Goal: Information Seeking & Learning: Learn about a topic

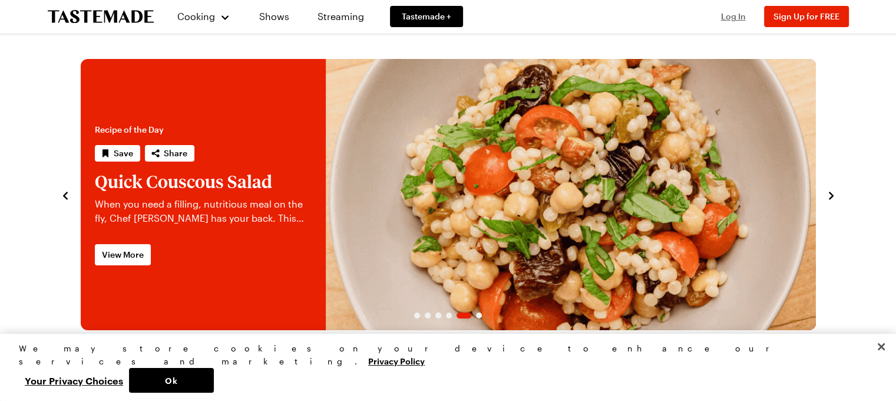
click at [730, 14] on span "Log In" at bounding box center [733, 16] width 25 height 10
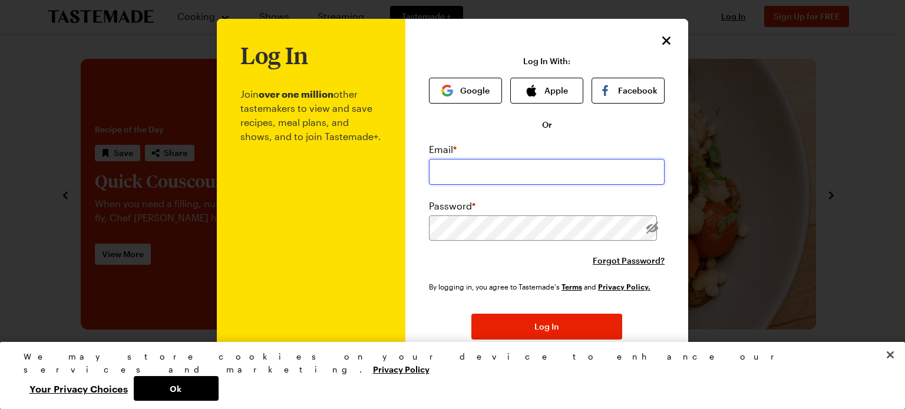
click at [523, 172] on input "email" at bounding box center [547, 172] width 236 height 26
type input "[PERSON_NAME][EMAIL_ADDRESS][DOMAIN_NAME]"
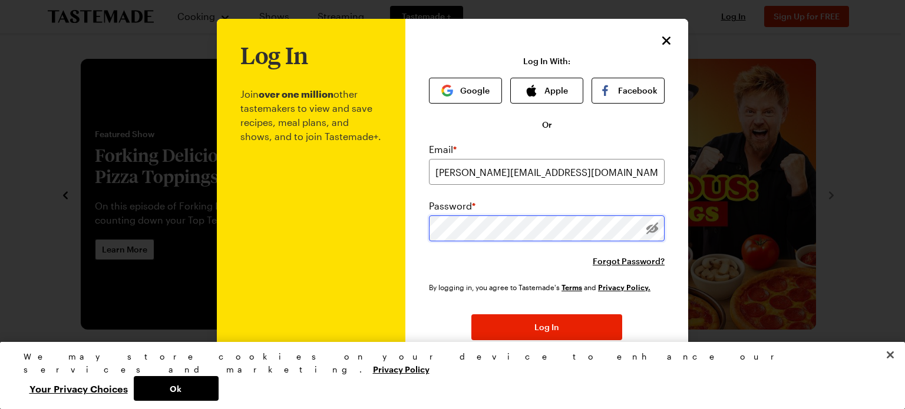
click at [471, 315] on button "Log In" at bounding box center [546, 328] width 151 height 26
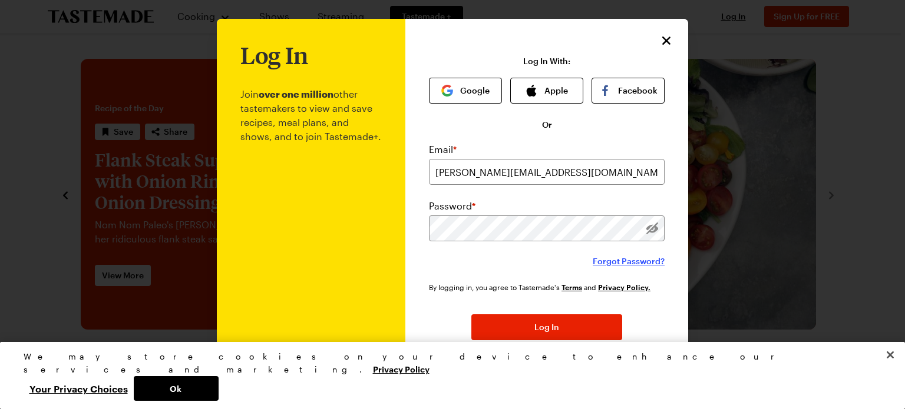
click at [608, 263] on span "Forgot Password?" at bounding box center [629, 262] width 72 height 12
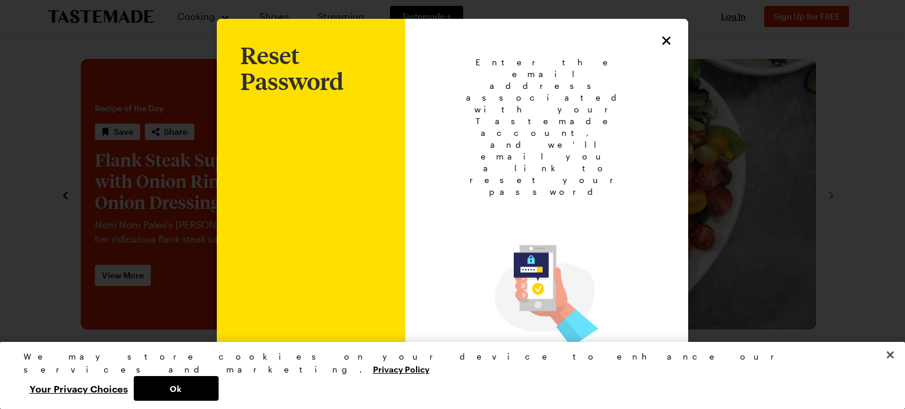
click at [529, 383] on input "email" at bounding box center [546, 396] width 189 height 26
type input "[PERSON_NAME][EMAIL_ADDRESS][DOMAIN_NAME]"
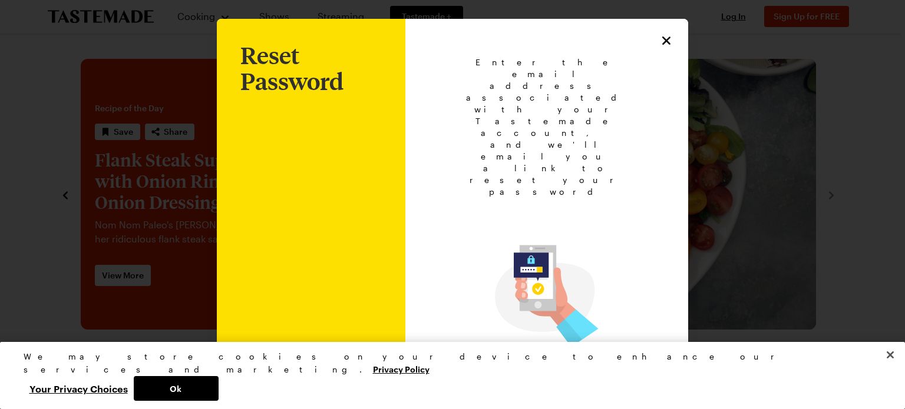
click at [594, 399] on button "Back to Login" at bounding box center [546, 412] width 189 height 26
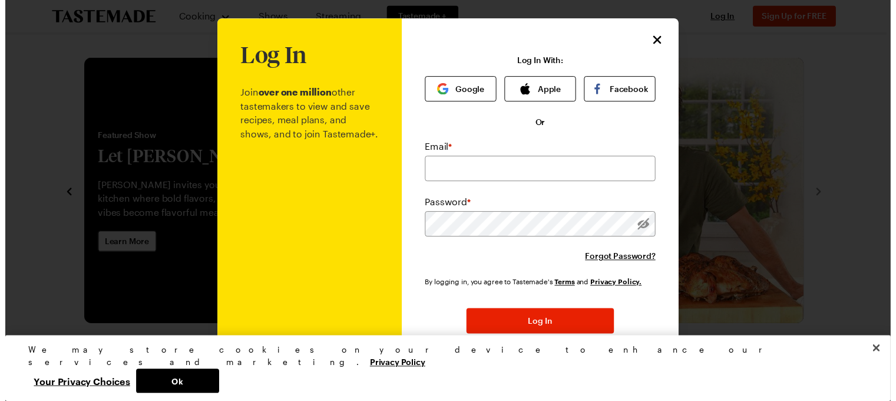
scroll to position [44, 0]
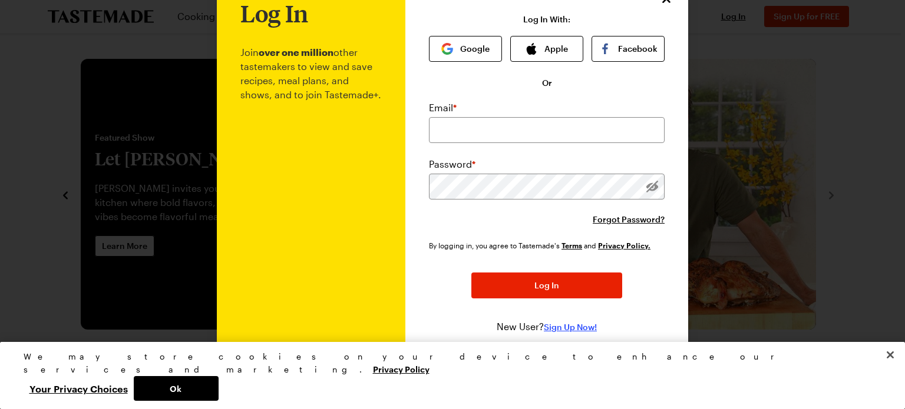
click at [576, 328] on span "Sign Up Now!" at bounding box center [570, 328] width 53 height 12
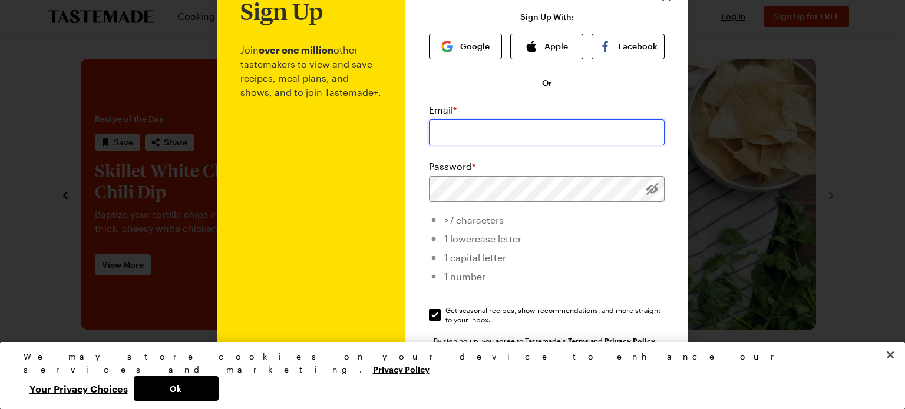
click at [476, 130] on input "email" at bounding box center [547, 133] width 236 height 26
type input "[PERSON_NAME][EMAIL_ADDRESS][DOMAIN_NAME]"
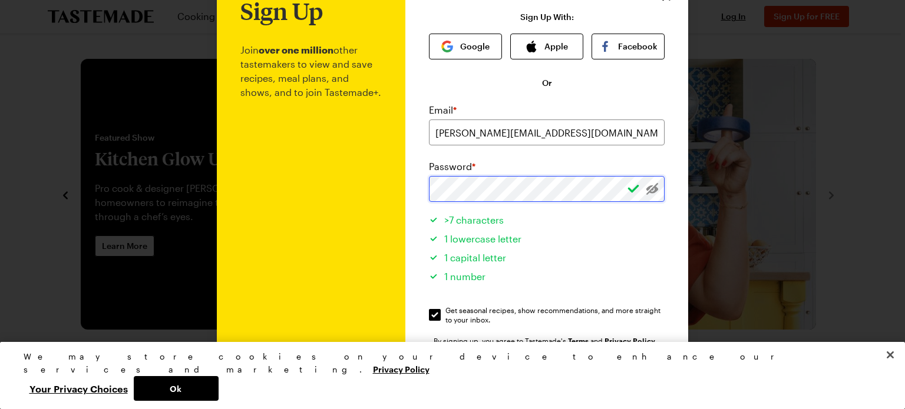
click at [471, 368] on button "Sign Up" at bounding box center [546, 381] width 151 height 26
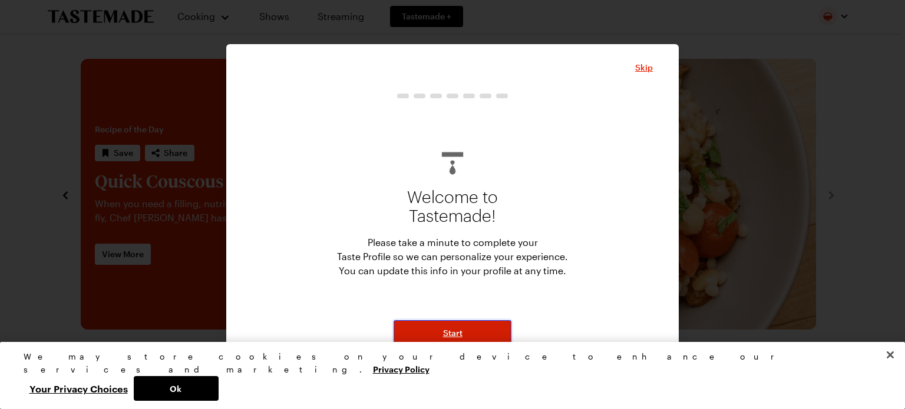
click at [455, 335] on span "Start" at bounding box center [452, 334] width 19 height 12
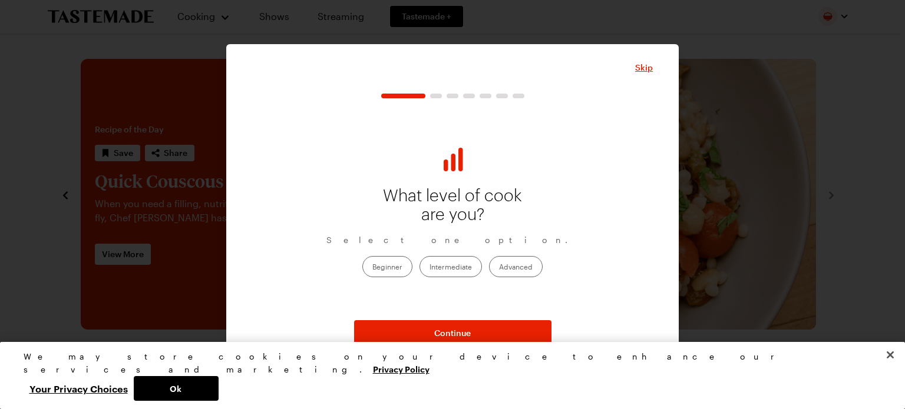
click at [504, 265] on label "Advanced" at bounding box center [516, 266] width 54 height 21
click at [499, 267] on input "Advanced" at bounding box center [499, 267] width 0 height 0
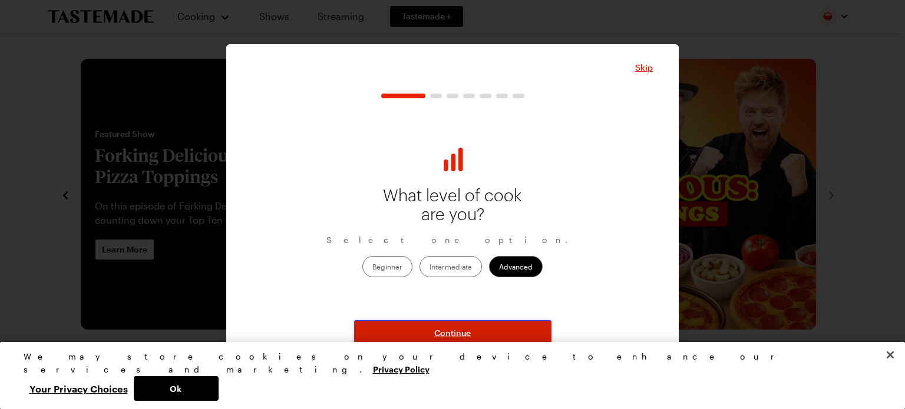
click at [488, 331] on button "Continue" at bounding box center [452, 333] width 197 height 26
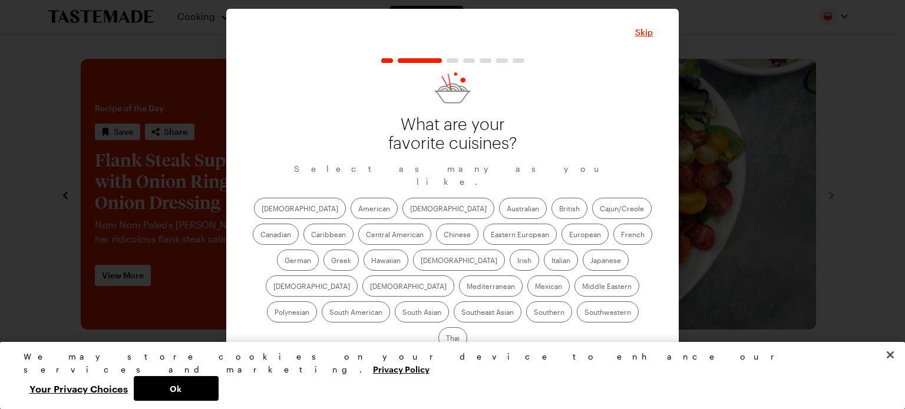
drag, startPoint x: 394, startPoint y: 317, endPoint x: 401, endPoint y: 316, distance: 6.6
click at [526, 317] on label "Southern" at bounding box center [549, 312] width 46 height 21
click at [534, 313] on input "Southern" at bounding box center [534, 313] width 0 height 0
click at [577, 320] on label "Southwestern" at bounding box center [608, 312] width 62 height 21
click at [584, 313] on input "Southwestern" at bounding box center [584, 313] width 0 height 0
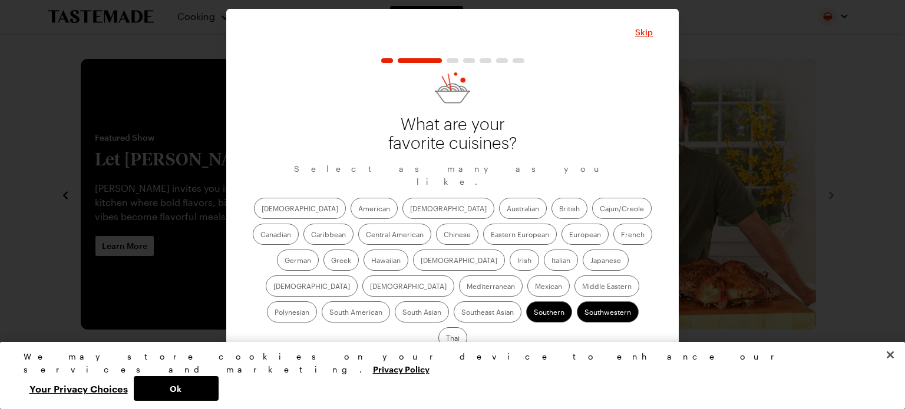
click at [523, 276] on label "Mediterranean" at bounding box center [491, 286] width 64 height 21
click at [467, 287] on input "Mediterranean" at bounding box center [467, 287] width 0 height 0
click at [544, 266] on label "Italian" at bounding box center [561, 260] width 34 height 21
click at [551, 262] on input "Italian" at bounding box center [551, 262] width 0 height 0
click at [527, 289] on label "Mexican" at bounding box center [548, 286] width 42 height 21
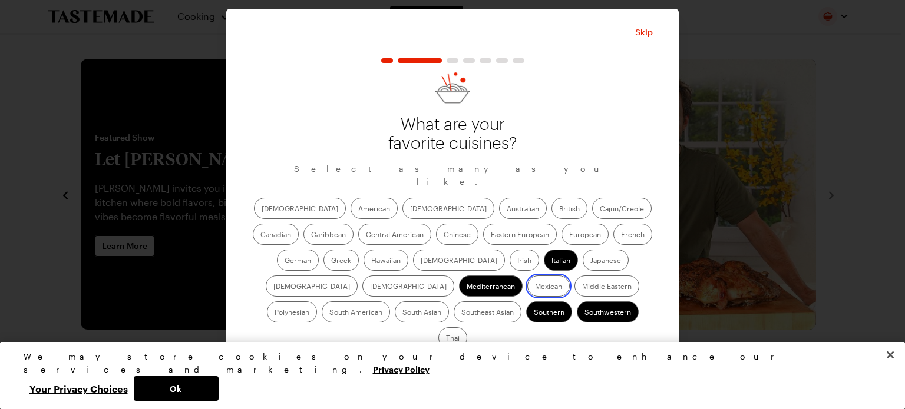
click at [535, 287] on input "Mexican" at bounding box center [535, 287] width 0 height 0
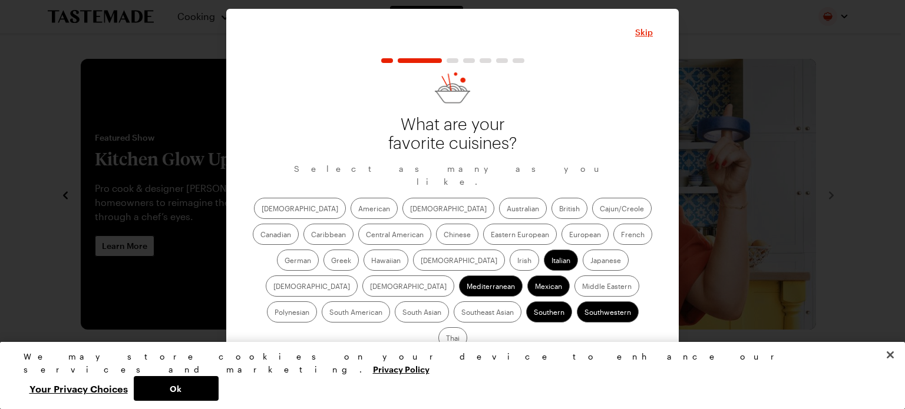
click at [359, 250] on label "Greek" at bounding box center [340, 260] width 35 height 21
click at [331, 262] on input "Greek" at bounding box center [331, 262] width 0 height 0
click at [592, 216] on label "Cajun/Creole" at bounding box center [621, 208] width 59 height 21
click at [600, 210] on input "Cajun/Creole" at bounding box center [600, 210] width 0 height 0
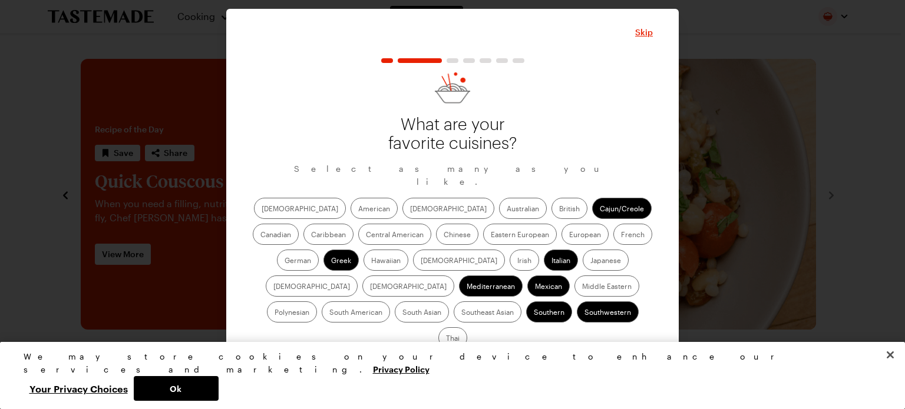
click at [350, 214] on label "American" at bounding box center [373, 208] width 47 height 21
click at [358, 210] on input "American" at bounding box center [358, 210] width 0 height 0
click at [462, 363] on span "Continue" at bounding box center [452, 369] width 37 height 12
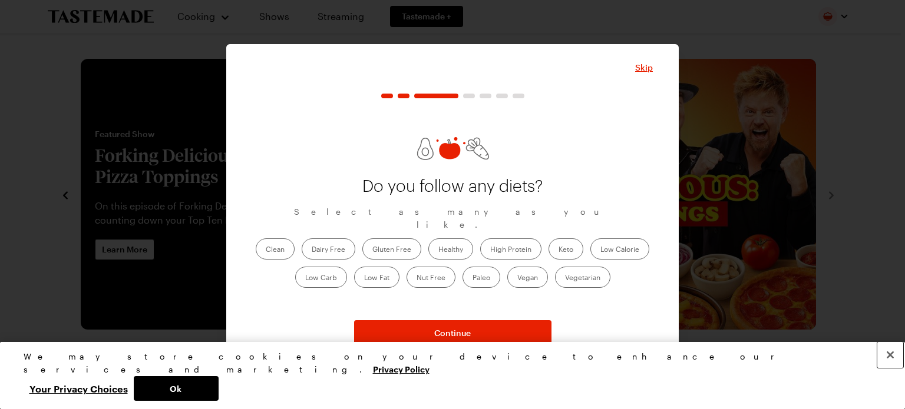
click at [892, 368] on button "Close" at bounding box center [890, 355] width 26 height 26
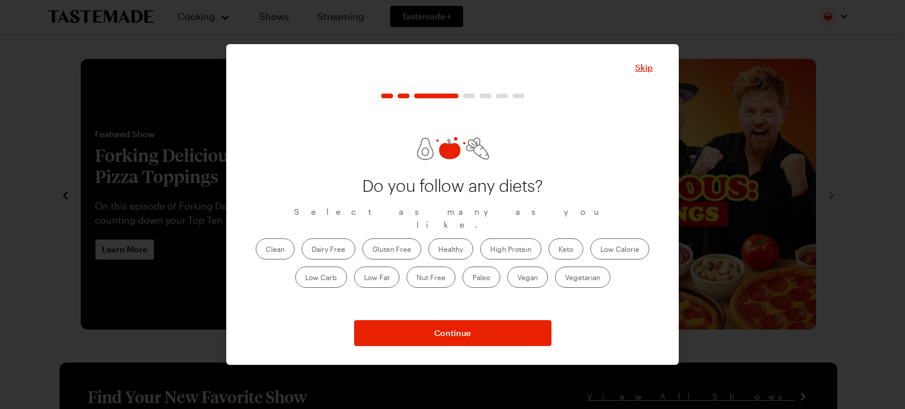
click at [276, 239] on label "Clean" at bounding box center [275, 249] width 39 height 21
click at [266, 250] on input "Clean" at bounding box center [266, 250] width 0 height 0
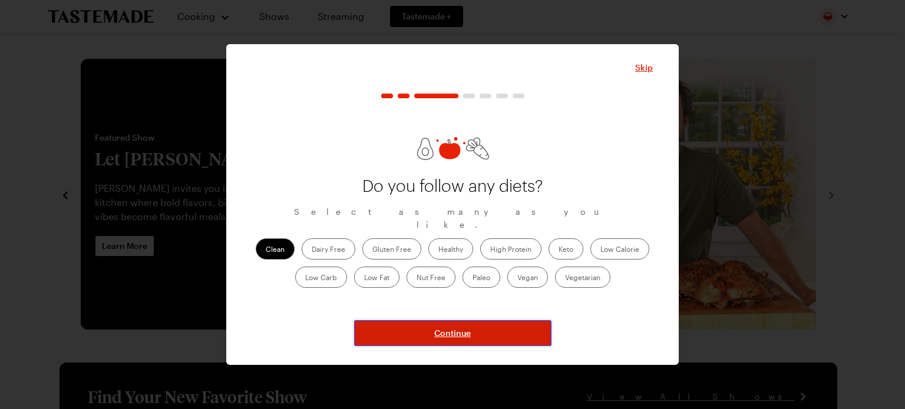
click at [461, 328] on span "Continue" at bounding box center [452, 334] width 37 height 12
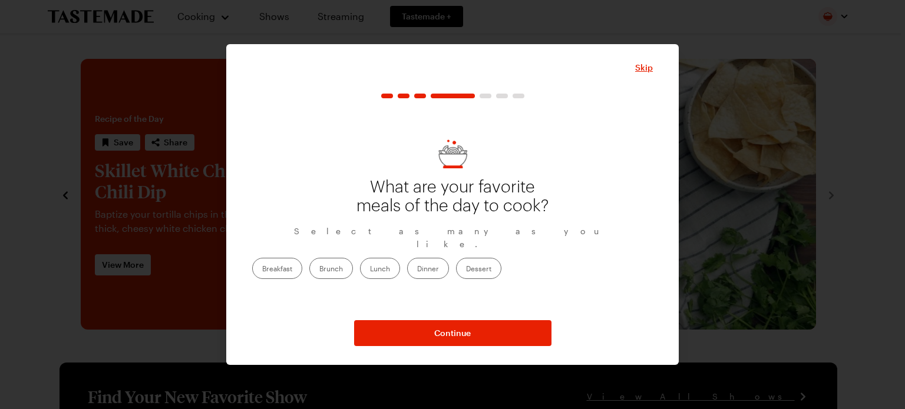
click at [353, 262] on label "Brunch" at bounding box center [331, 268] width 44 height 21
click at [319, 270] on input "Brunch" at bounding box center [319, 270] width 0 height 0
click at [449, 261] on label "Dinner" at bounding box center [428, 268] width 42 height 21
click at [417, 270] on input "Dinner" at bounding box center [417, 270] width 0 height 0
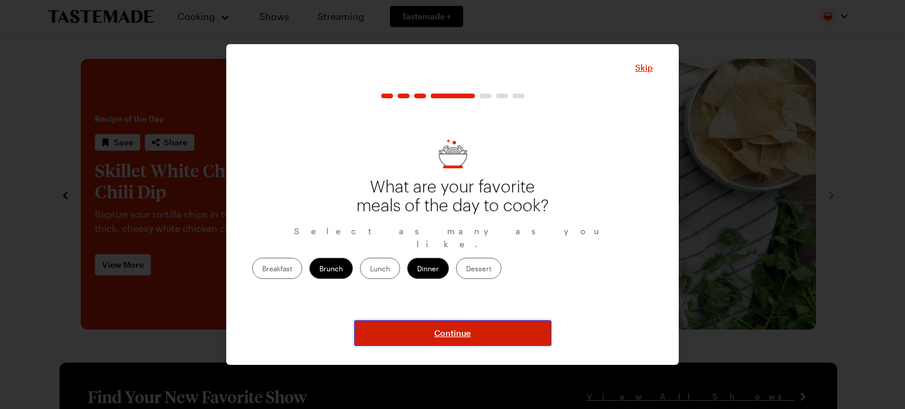
click at [488, 337] on button "Continue" at bounding box center [452, 333] width 197 height 26
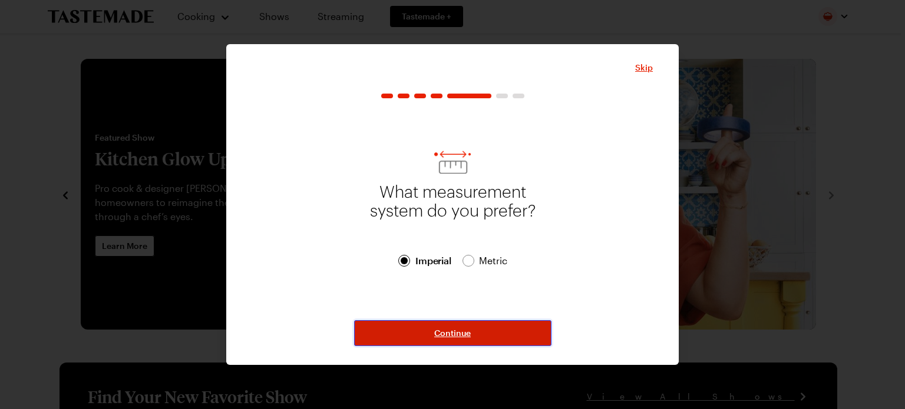
click at [429, 329] on button "Continue" at bounding box center [452, 333] width 197 height 26
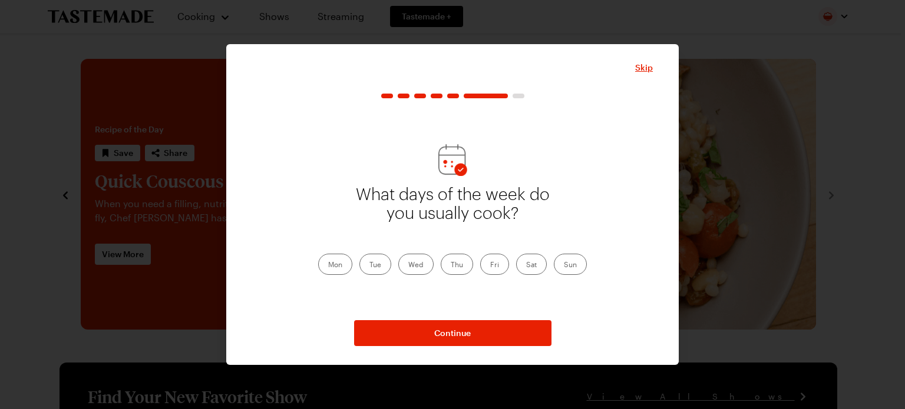
click at [573, 265] on label "Sun" at bounding box center [570, 264] width 33 height 21
click at [564, 266] on input "Sun" at bounding box center [564, 266] width 0 height 0
drag, startPoint x: 538, startPoint y: 263, endPoint x: 525, endPoint y: 267, distance: 13.4
click at [537, 263] on label "Sat" at bounding box center [531, 264] width 31 height 21
click at [526, 266] on input "Sat" at bounding box center [526, 266] width 0 height 0
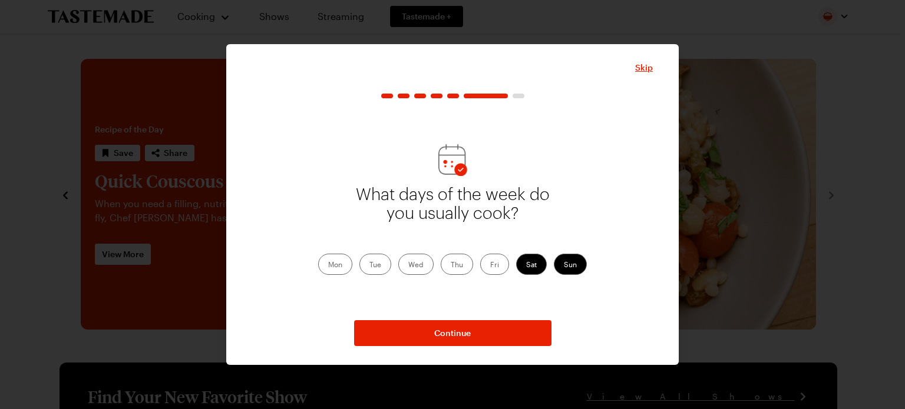
click at [489, 264] on label "Fri" at bounding box center [494, 264] width 29 height 21
click at [490, 266] on input "Fri" at bounding box center [490, 266] width 0 height 0
click at [450, 266] on label "Thu" at bounding box center [457, 264] width 32 height 21
click at [451, 266] on input "Thu" at bounding box center [451, 266] width 0 height 0
click at [416, 265] on label "Wed" at bounding box center [415, 264] width 35 height 21
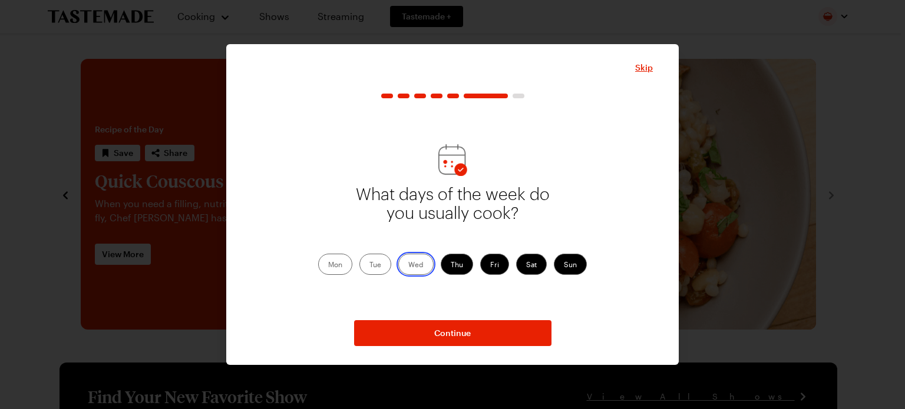
click at [408, 266] on input "Wed" at bounding box center [408, 266] width 0 height 0
click at [377, 264] on label "Tue" at bounding box center [375, 264] width 32 height 21
click at [369, 266] on input "Tue" at bounding box center [369, 266] width 0 height 0
drag, startPoint x: 330, startPoint y: 262, endPoint x: 335, endPoint y: 270, distance: 9.8
click at [331, 262] on label "Mon" at bounding box center [335, 264] width 34 height 21
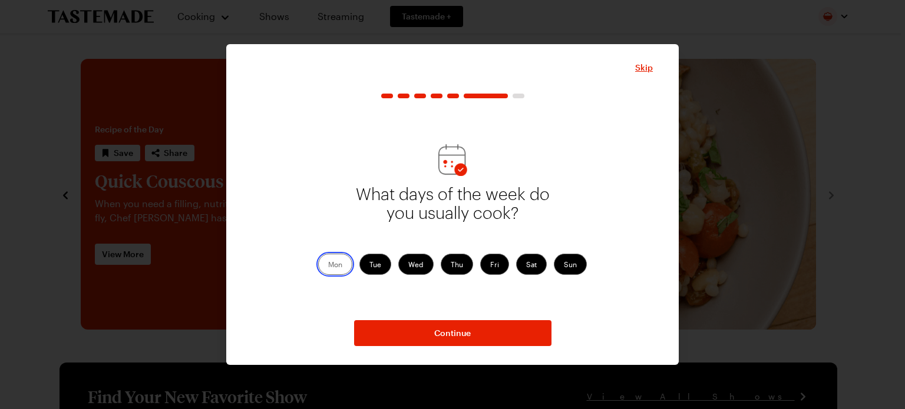
click at [328, 266] on input "Mon" at bounding box center [328, 266] width 0 height 0
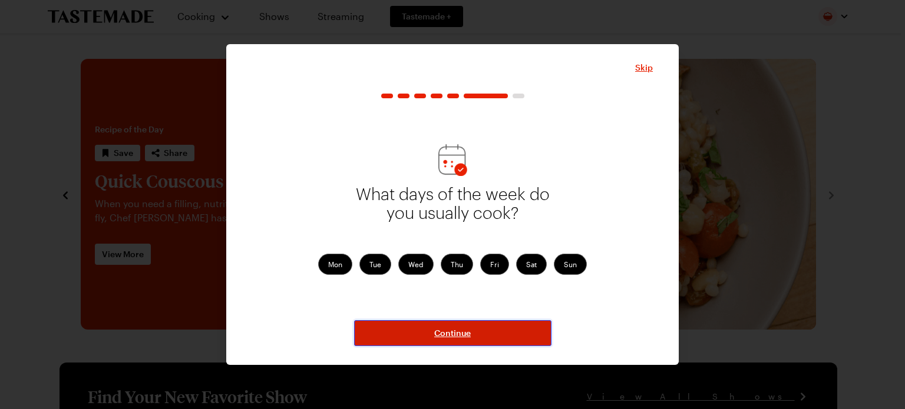
click at [449, 336] on span "Continue" at bounding box center [452, 334] width 37 height 12
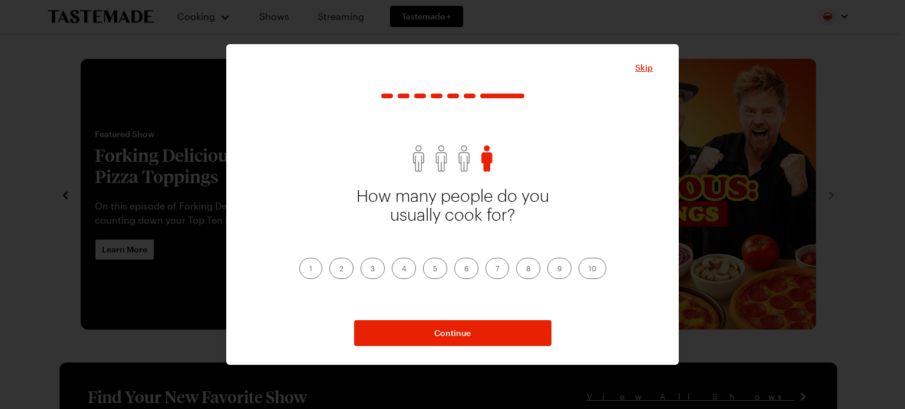
click at [371, 264] on label "3" at bounding box center [373, 268] width 24 height 21
click at [371, 270] on input "3" at bounding box center [371, 270] width 0 height 0
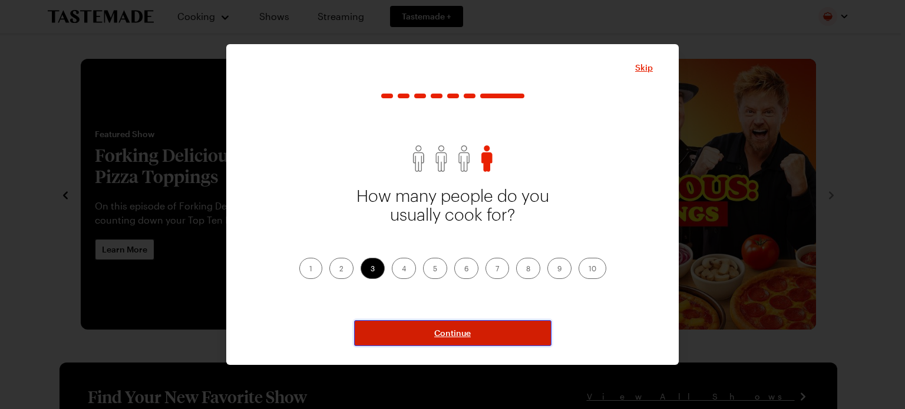
click at [446, 329] on span "Continue" at bounding box center [452, 334] width 37 height 12
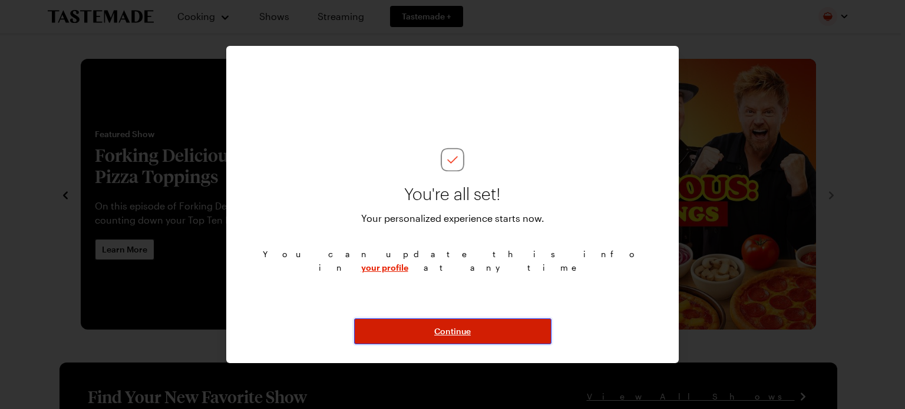
click at [449, 332] on span "Continue" at bounding box center [452, 332] width 37 height 12
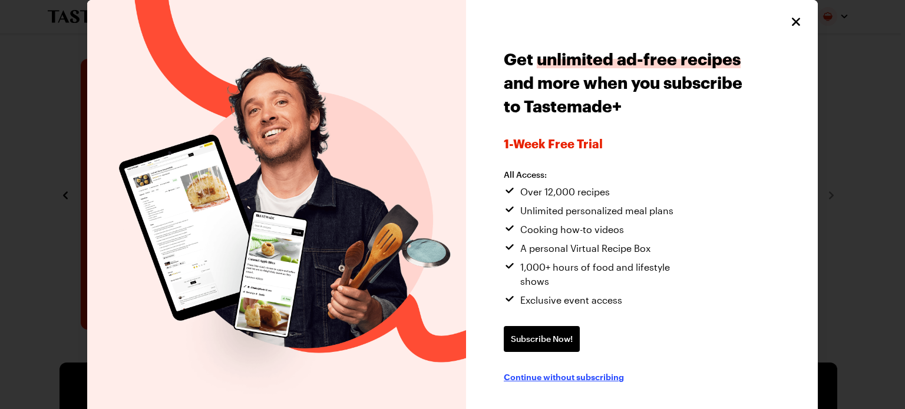
click at [561, 371] on span "Continue without subscribing" at bounding box center [564, 377] width 120 height 12
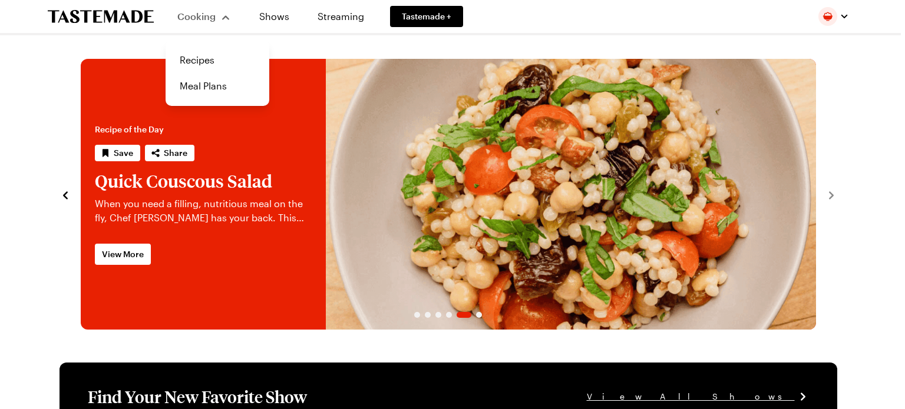
click at [219, 22] on div "Cooking" at bounding box center [204, 16] width 54 height 14
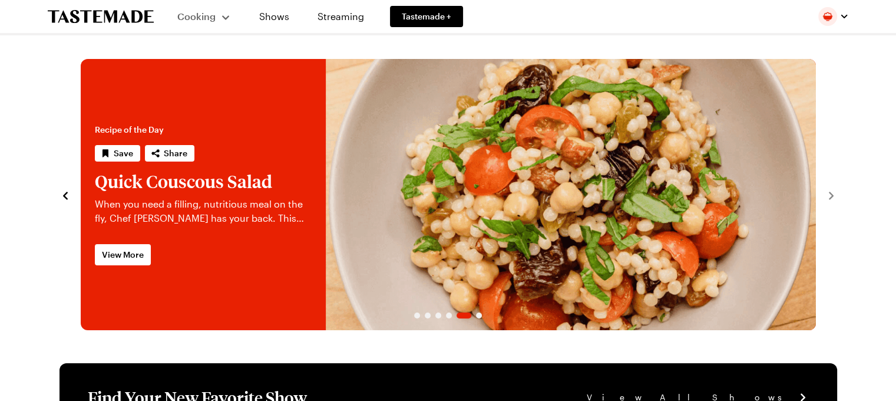
click at [219, 22] on div "Cooking" at bounding box center [204, 16] width 54 height 14
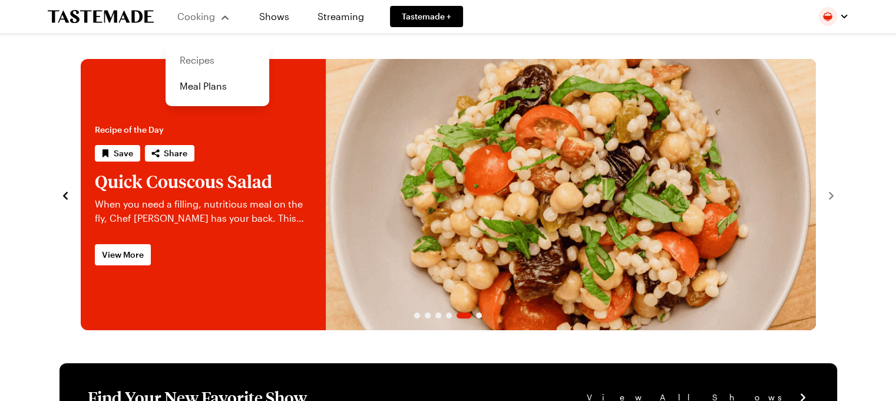
click at [202, 61] on link "Recipes" at bounding box center [218, 60] width 90 height 26
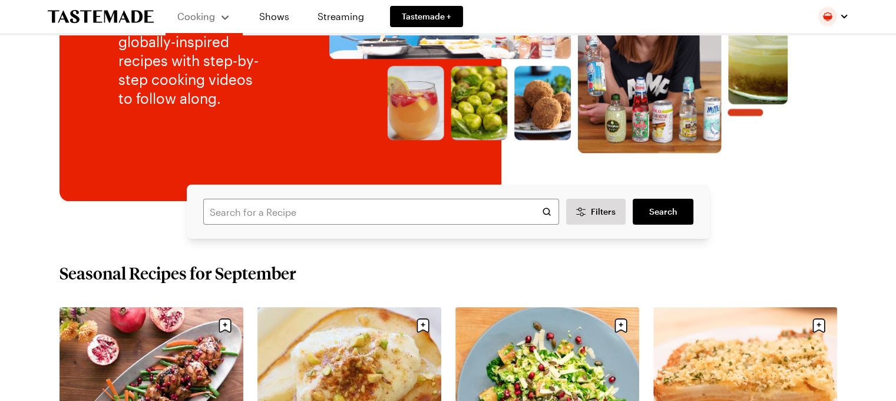
scroll to position [236, 0]
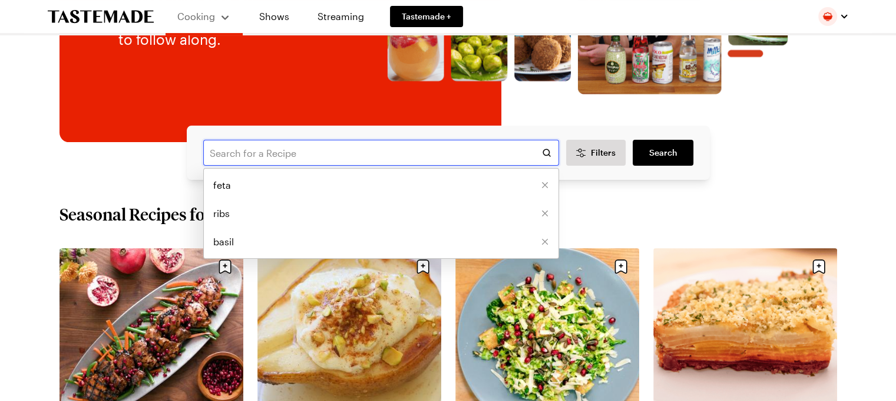
click at [434, 148] on input "text" at bounding box center [381, 153] width 356 height 26
type input "l"
type input "lental meatballs"
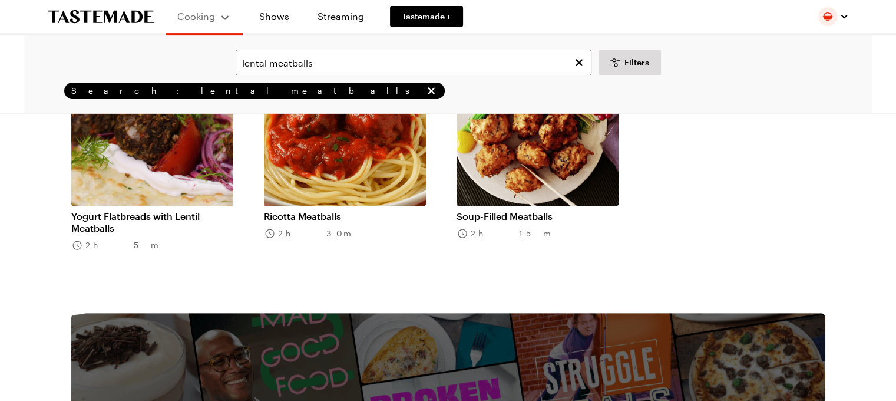
scroll to position [295, 0]
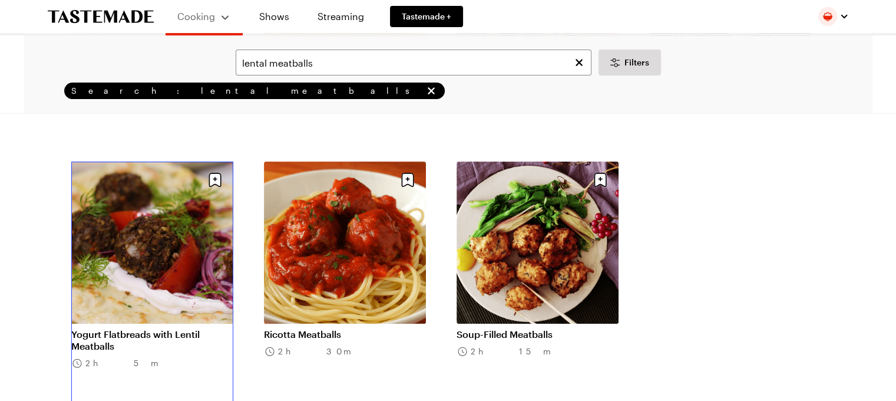
click at [120, 328] on link "Yogurt Flatbreads with Lentil Meatballs" at bounding box center [152, 340] width 162 height 24
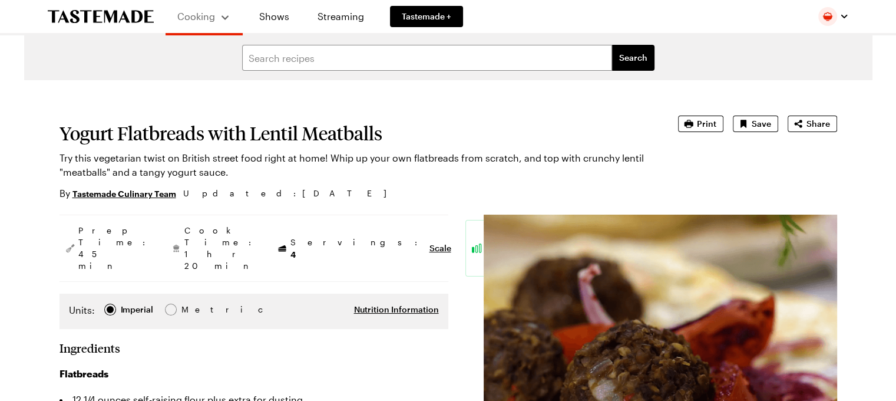
type textarea "x"
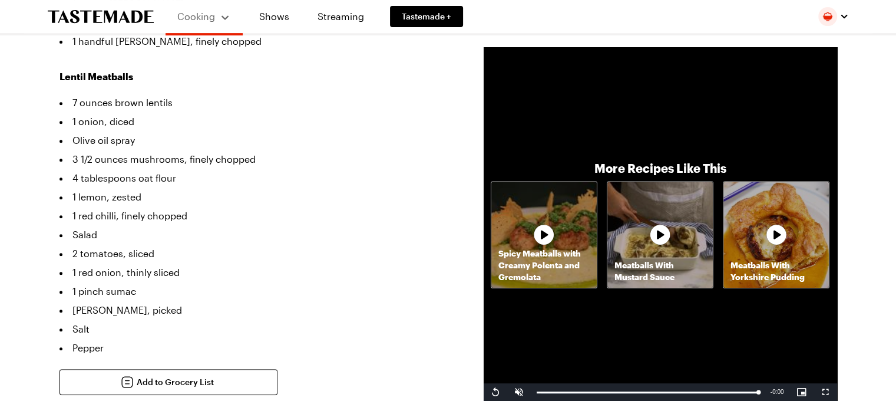
scroll to position [412, 0]
